Goal: Check status: Check status

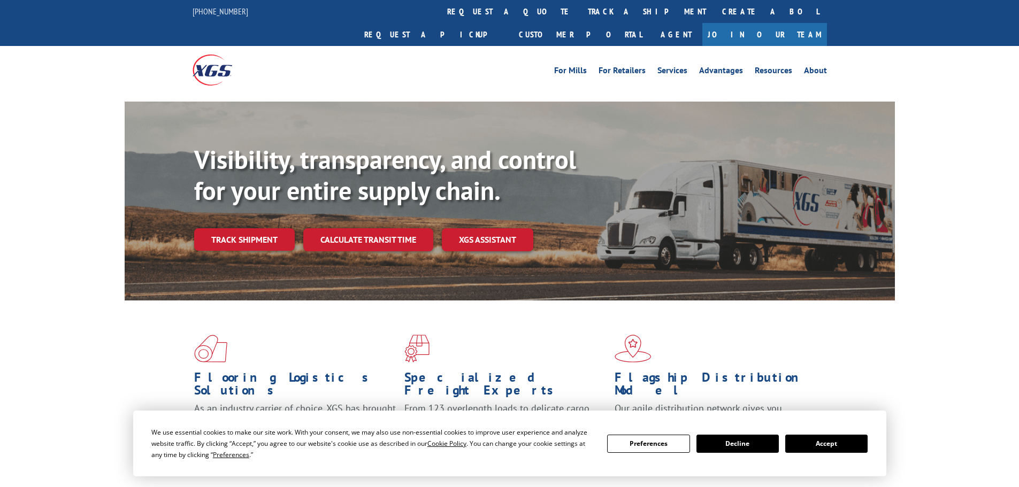
click at [847, 439] on button "Accept" at bounding box center [826, 444] width 82 height 18
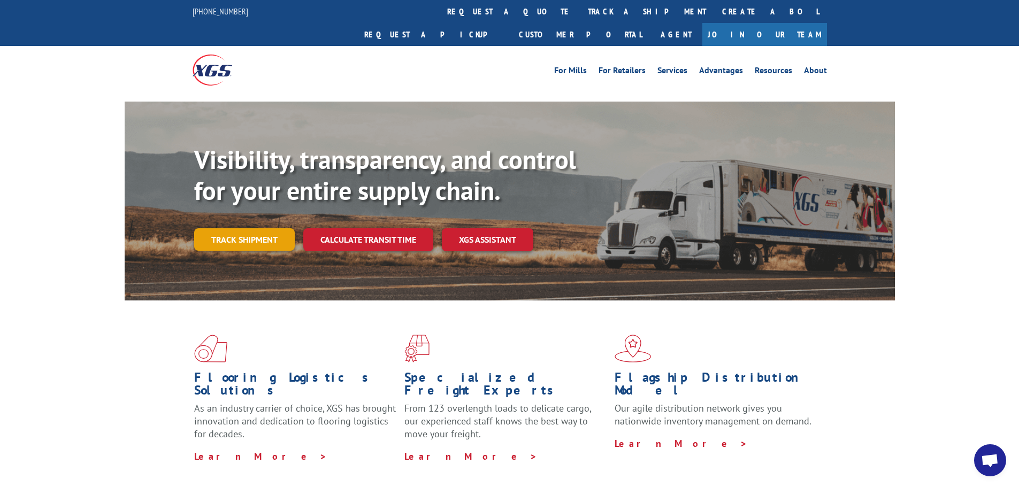
click at [265, 228] on link "Track shipment" at bounding box center [244, 239] width 101 height 22
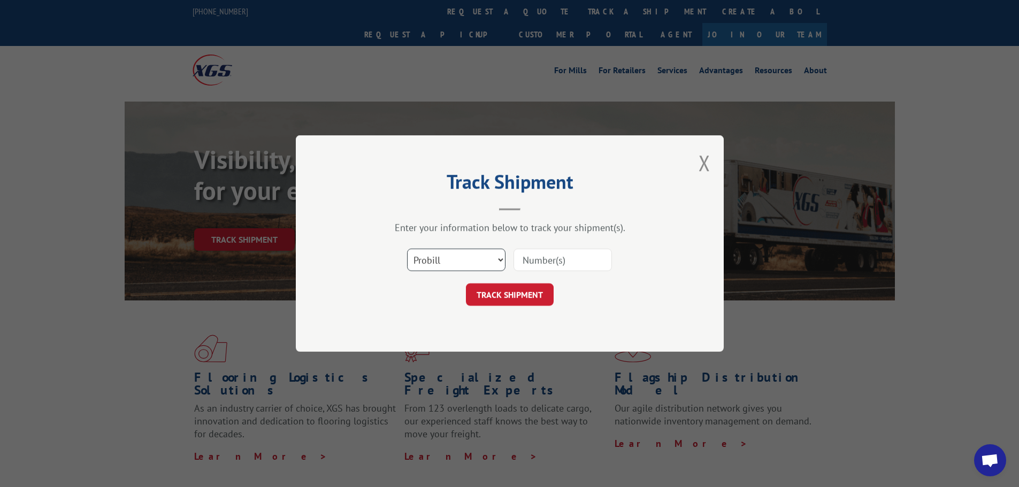
click at [418, 257] on select "Select category... Probill BOL PO" at bounding box center [456, 260] width 98 height 22
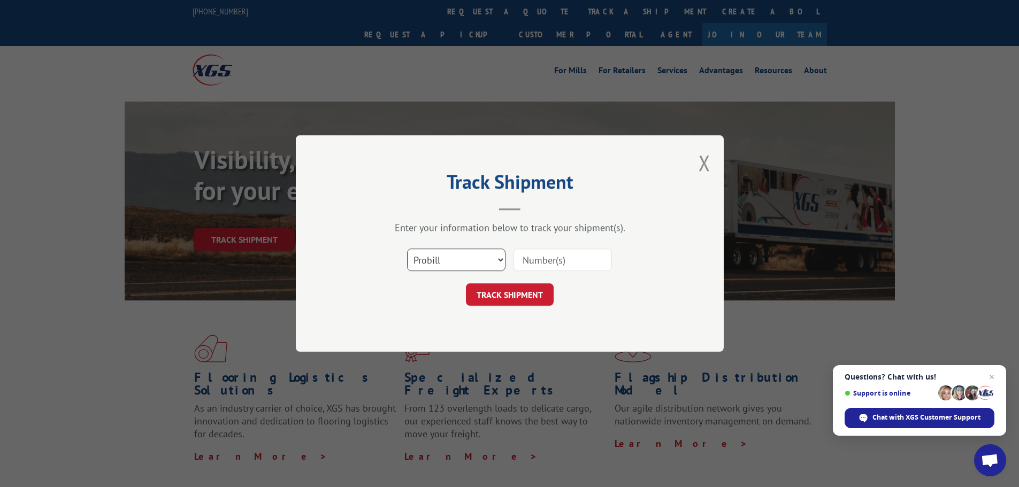
select select "po"
click at [407, 249] on select "Select category... Probill BOL PO" at bounding box center [456, 260] width 98 height 22
click at [546, 257] on input at bounding box center [563, 260] width 98 height 22
paste input "04522877"
type input "04522877"
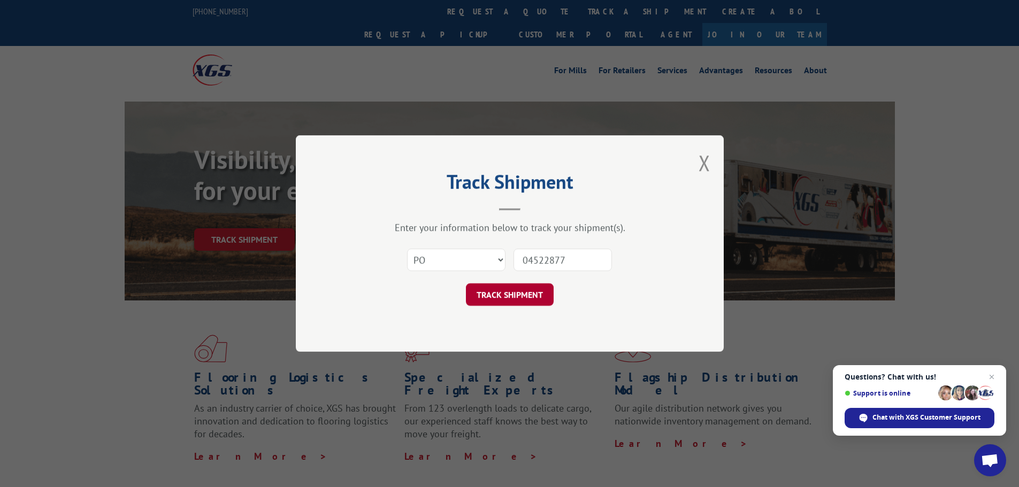
click at [535, 295] on button "TRACK SHIPMENT" at bounding box center [510, 295] width 88 height 22
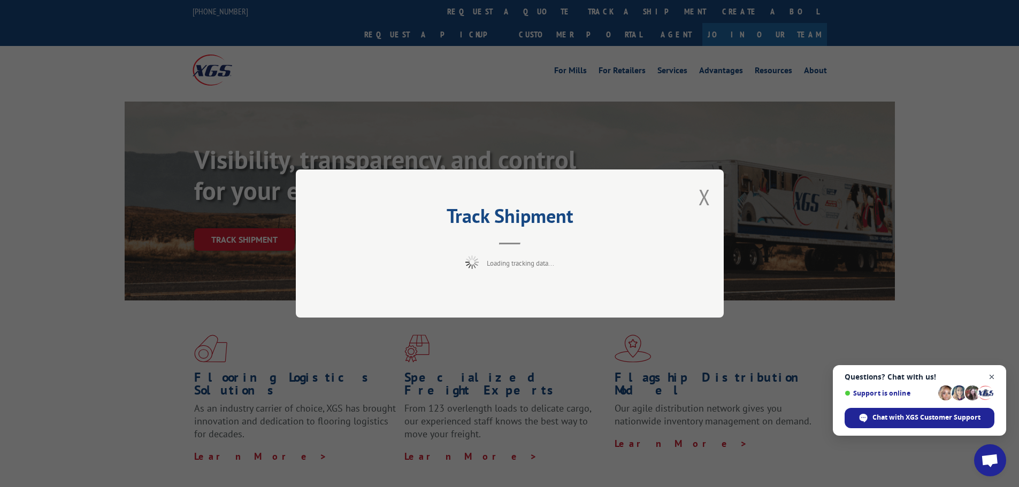
click at [995, 377] on span "Close chat" at bounding box center [991, 377] width 13 height 13
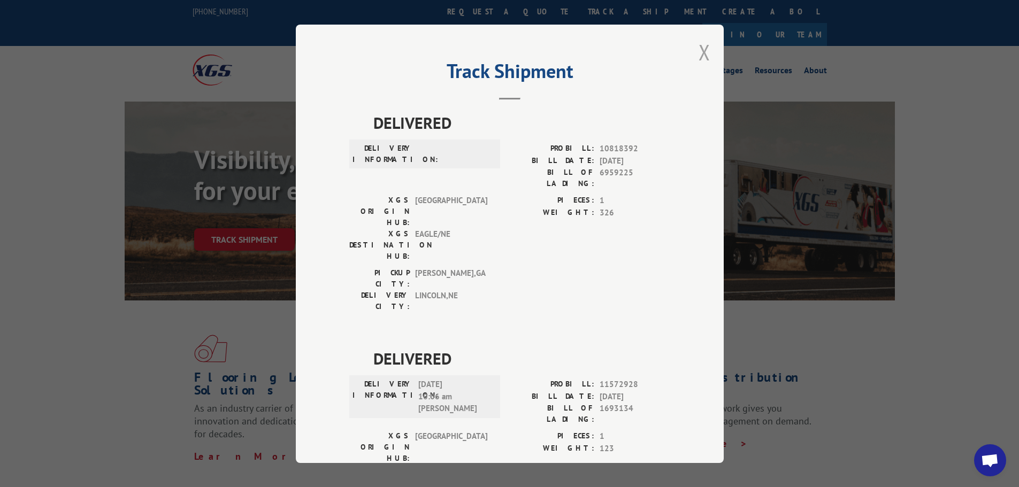
drag, startPoint x: 695, startPoint y: 50, endPoint x: 697, endPoint y: 59, distance: 9.2
click at [699, 50] on button "Close modal" at bounding box center [705, 52] width 12 height 28
